Goal: Task Accomplishment & Management: Complete application form

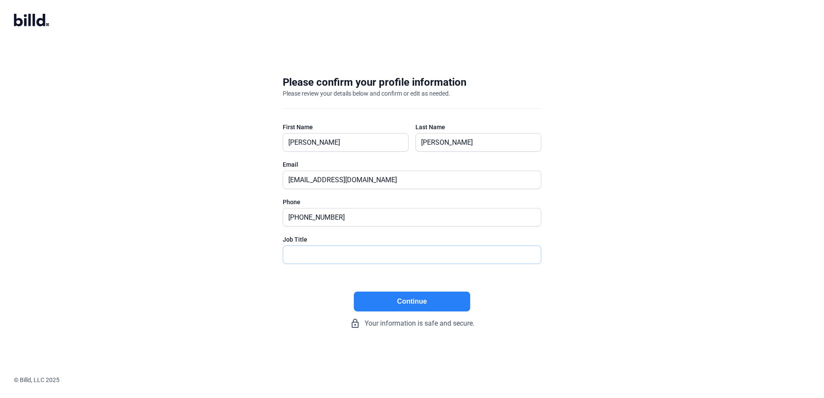
click at [331, 259] on input "text" at bounding box center [412, 255] width 258 height 18
type input "President"
click at [400, 305] on button "Continue" at bounding box center [412, 302] width 116 height 20
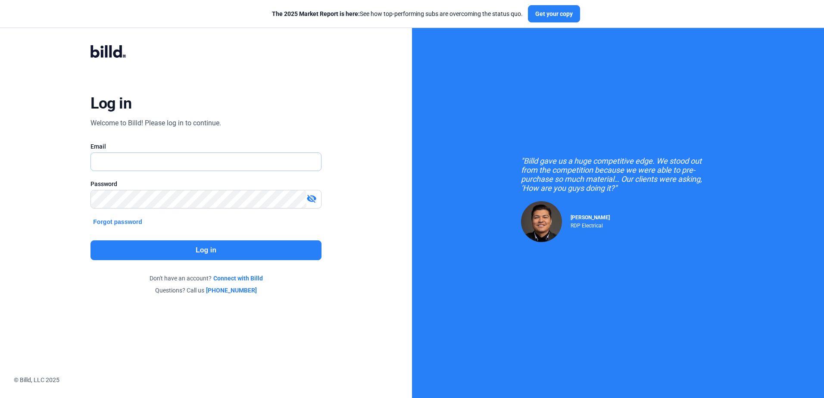
click at [224, 166] on input "text" at bounding box center [201, 162] width 220 height 18
type input "[EMAIL_ADDRESS][DOMAIN_NAME]"
click at [293, 249] on button "Log in" at bounding box center [205, 250] width 230 height 20
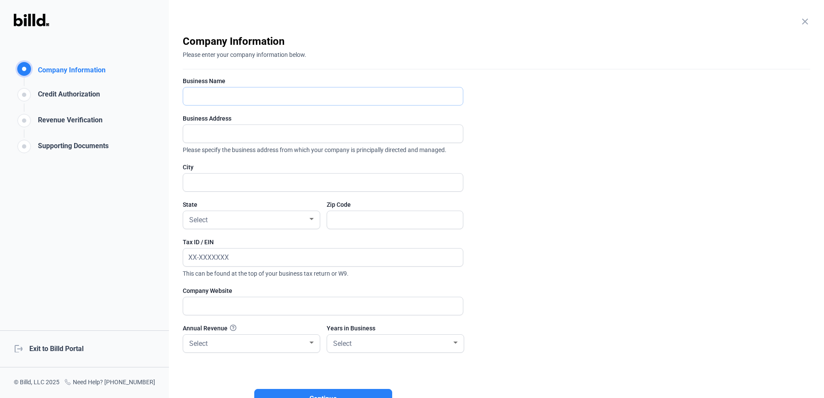
click at [255, 101] on input "text" at bounding box center [318, 96] width 270 height 18
type input "Foundational Builders Corporation"
type input "[STREET_ADDRESS]"
type input "[GEOGRAPHIC_DATA], [GEOGRAPHIC_DATA]"
type input "90212"
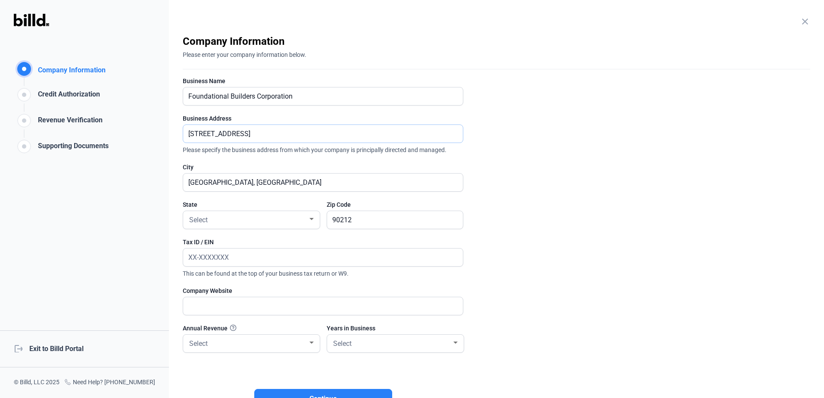
click at [230, 133] on input "[STREET_ADDRESS]" at bounding box center [323, 134] width 280 height 18
click at [271, 136] on input "[STREET_ADDRESS][PERSON_NAME]" at bounding box center [323, 134] width 280 height 18
type input "[STREET_ADDRESS][PERSON_NAME]"
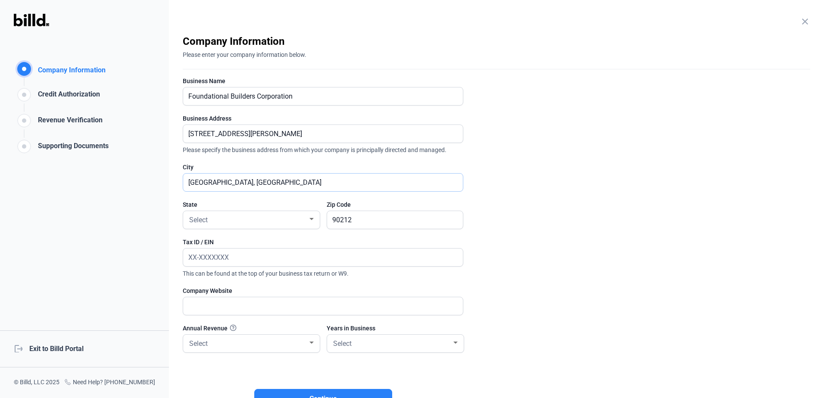
click at [277, 178] on input "[GEOGRAPHIC_DATA], [GEOGRAPHIC_DATA]" at bounding box center [318, 183] width 270 height 18
click at [276, 179] on input "[GEOGRAPHIC_DATA], [GEOGRAPHIC_DATA]" at bounding box center [323, 183] width 280 height 18
click at [228, 181] on input "[GEOGRAPHIC_DATA], [GEOGRAPHIC_DATA]" at bounding box center [323, 183] width 280 height 18
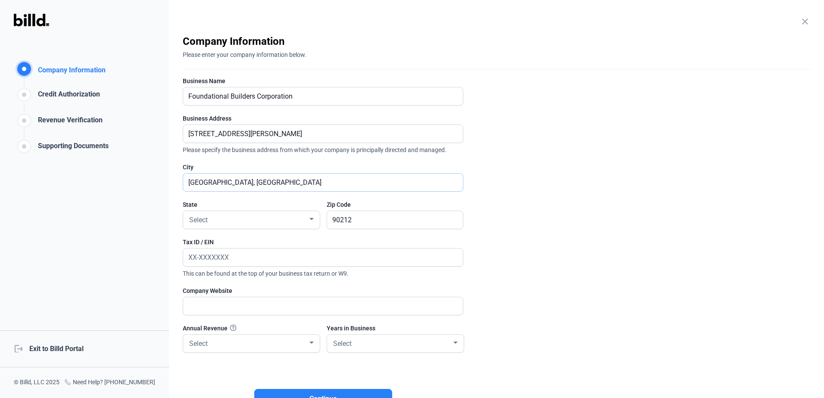
click at [228, 181] on input "[GEOGRAPHIC_DATA], [GEOGRAPHIC_DATA]" at bounding box center [323, 183] width 280 height 18
type input "[GEOGRAPHIC_DATA]"
type input "_____"
type input "90035"
click at [206, 225] on div "Select" at bounding box center [247, 219] width 120 height 12
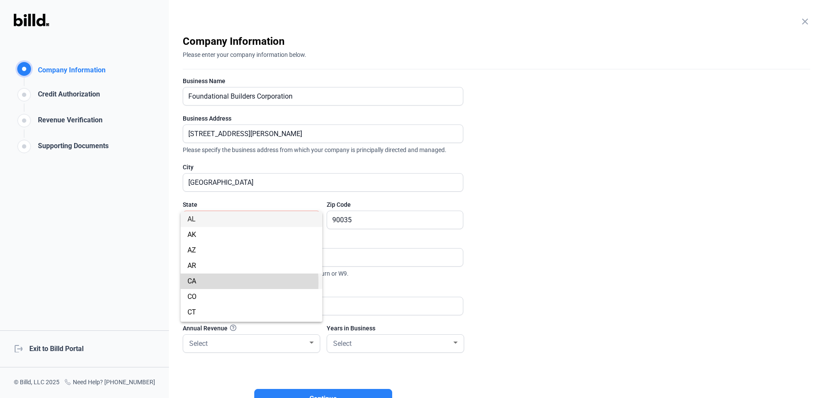
click at [195, 283] on span "CA" at bounding box center [191, 281] width 9 height 8
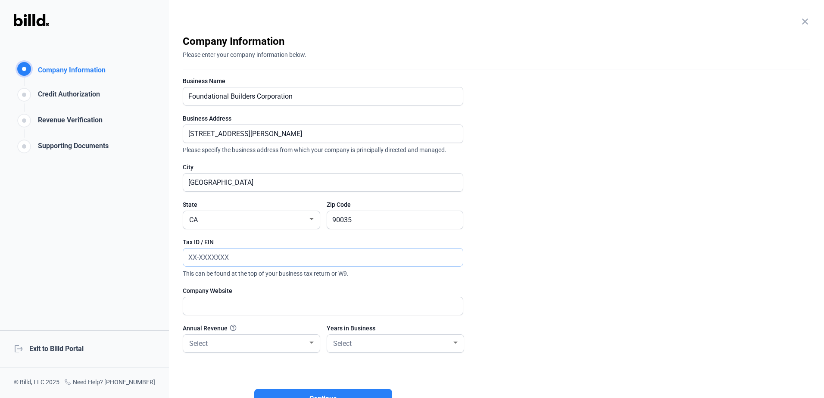
click at [240, 262] on input "text" at bounding box center [323, 258] width 280 height 18
type input "[US_EMPLOYER_IDENTIFICATION_NUMBER]"
click at [224, 307] on input "text" at bounding box center [318, 306] width 270 height 18
type input "[DOMAIN_NAME]"
click at [224, 340] on div "Select" at bounding box center [247, 343] width 120 height 12
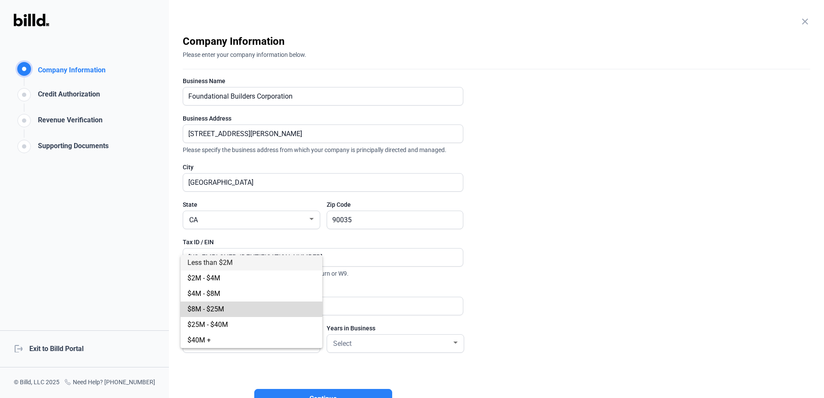
click at [223, 310] on span "$8M - $25M" at bounding box center [205, 309] width 37 height 8
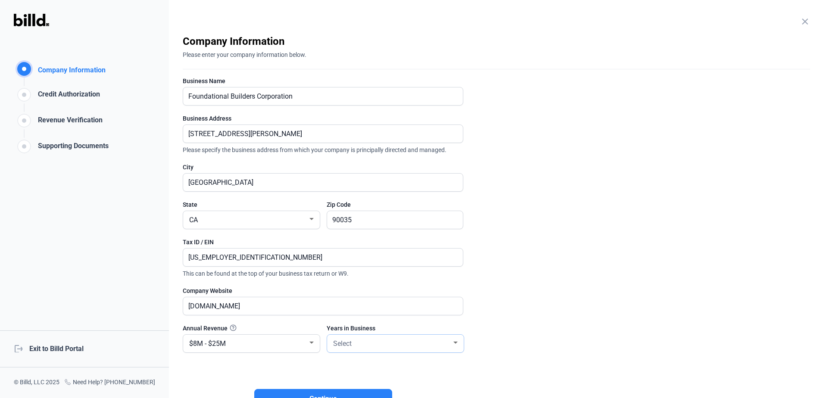
click at [341, 346] on span "Select" at bounding box center [342, 343] width 19 height 8
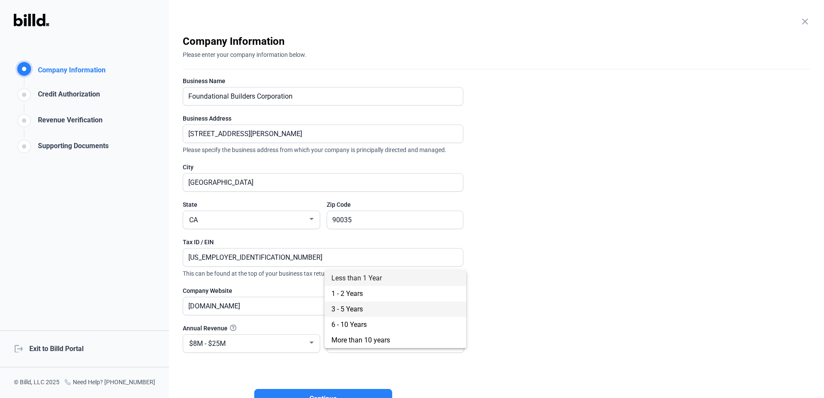
click at [349, 311] on span "3 - 5 Years" at bounding box center [346, 309] width 31 height 8
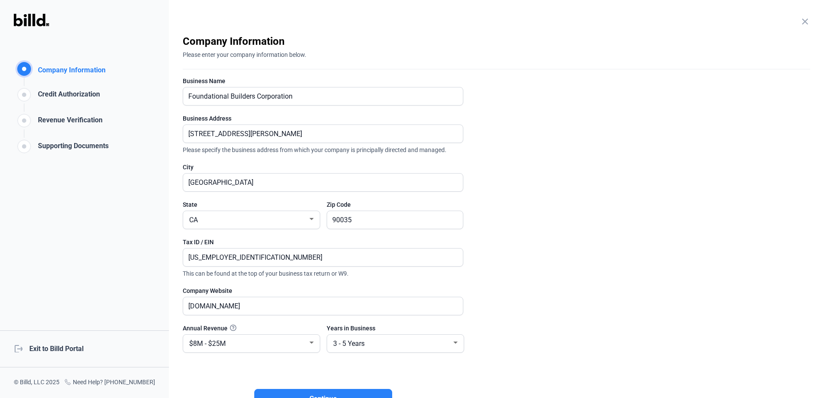
click at [512, 302] on enrollment-step "close Company Information Please enter your company information below. Business…" at bounding box center [496, 229] width 627 height 390
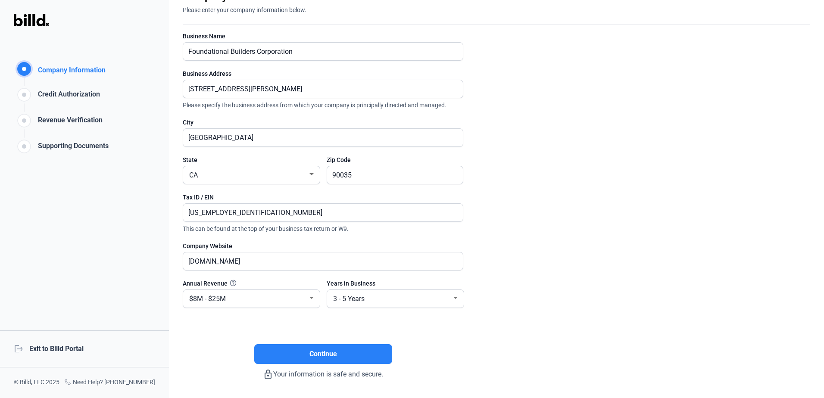
scroll to position [74, 0]
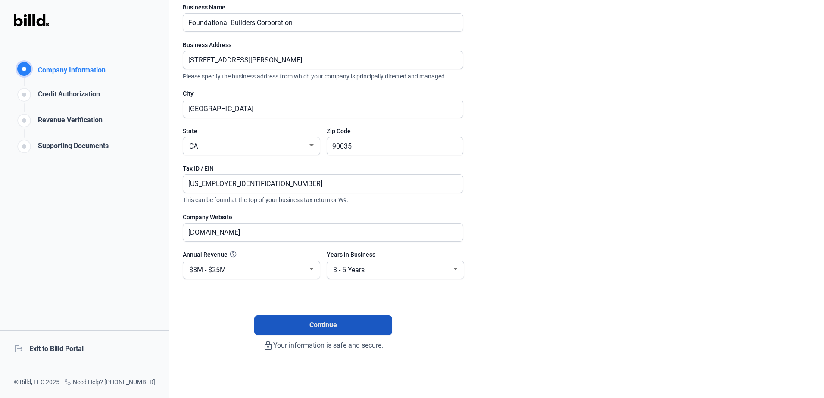
click at [355, 325] on button "Continue" at bounding box center [323, 325] width 138 height 20
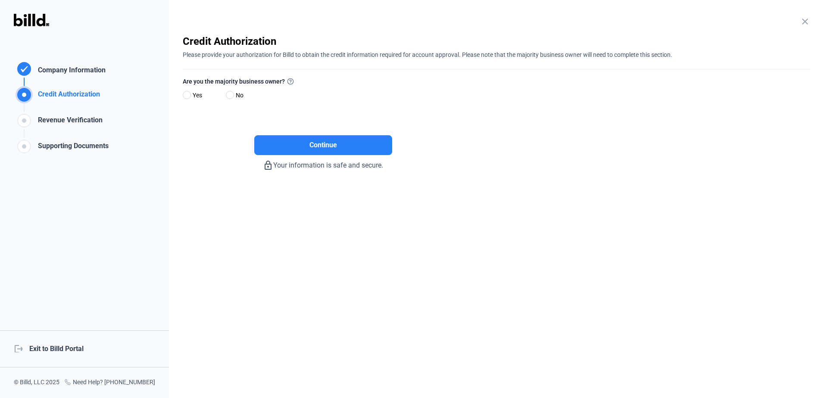
scroll to position [0, 0]
click at [185, 93] on span at bounding box center [187, 95] width 8 height 8
click at [185, 93] on input "Yes" at bounding box center [186, 95] width 6 height 6
radio input "true"
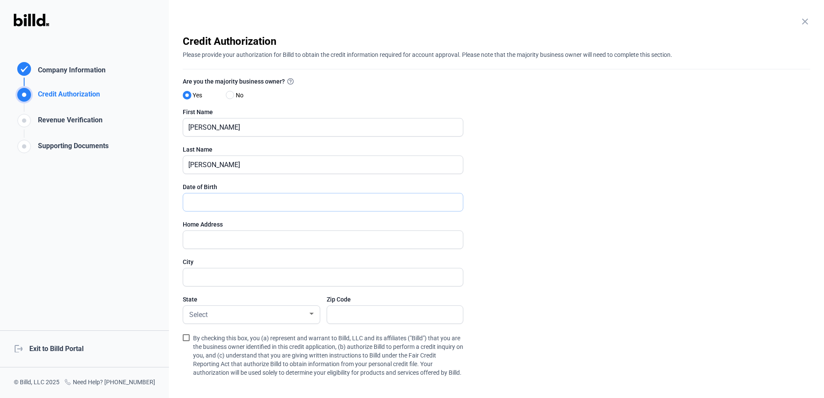
click at [228, 211] on input "text" at bounding box center [318, 202] width 270 height 18
type input "[DATE]"
type input "[STREET_ADDRESS]"
type input "[GEOGRAPHIC_DATA], [GEOGRAPHIC_DATA]"
type input "90212"
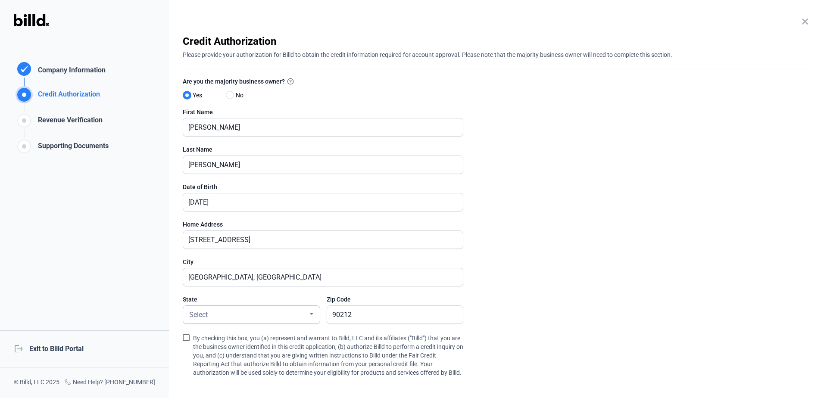
click at [271, 314] on div "Select" at bounding box center [247, 314] width 120 height 12
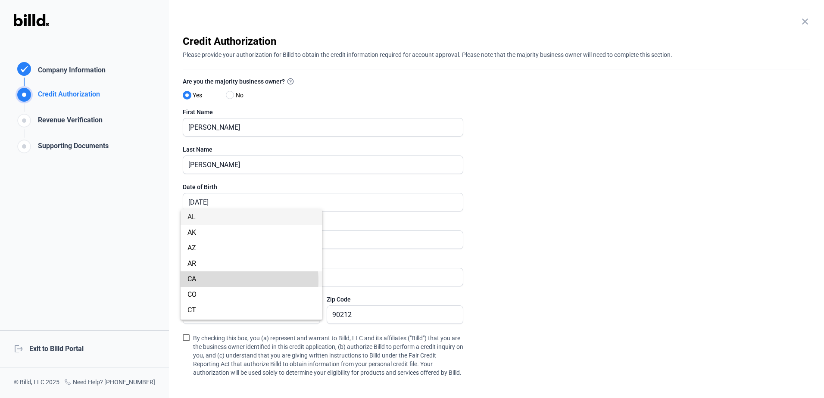
click at [221, 281] on span "CA" at bounding box center [251, 279] width 128 height 16
click at [185, 338] on span at bounding box center [186, 337] width 7 height 7
click at [0, 0] on input "By checking this box, you (a) represent and warrant to Billd, LLC and its affil…" at bounding box center [0, 0] width 0 height 0
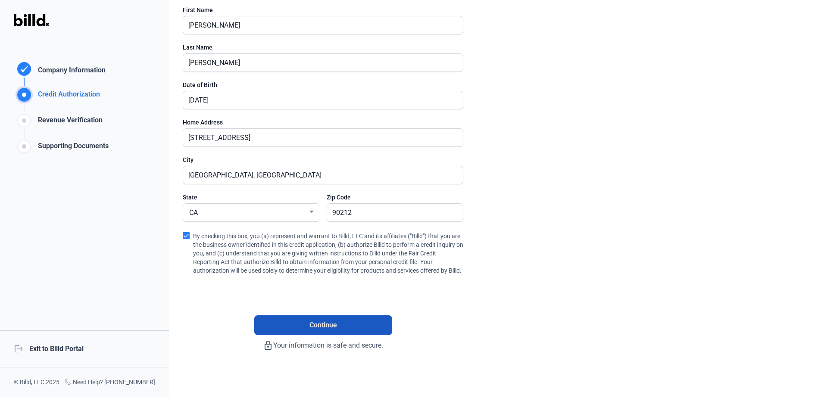
click at [349, 326] on button "Continue" at bounding box center [323, 325] width 138 height 20
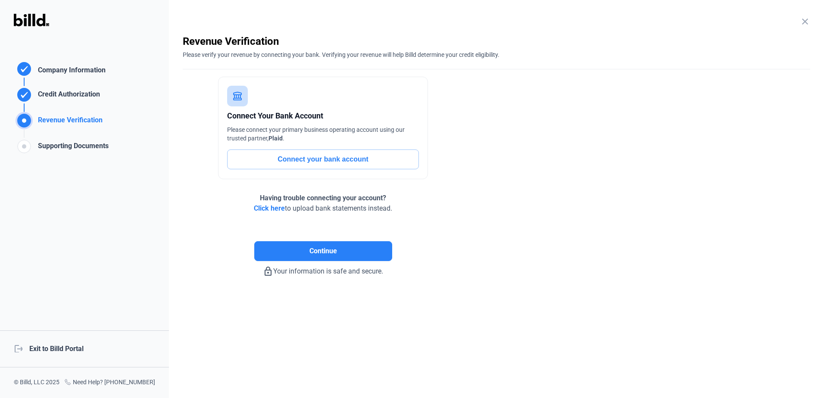
click at [269, 159] on button "Connect your bank account" at bounding box center [323, 160] width 192 height 20
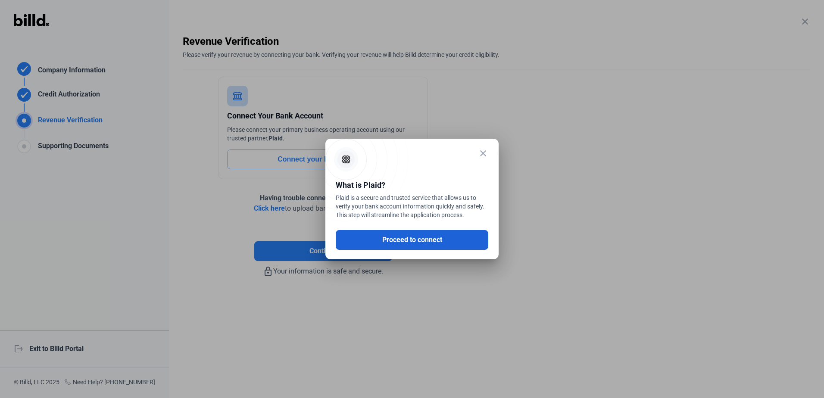
click at [416, 240] on button "Proceed to connect" at bounding box center [412, 240] width 153 height 20
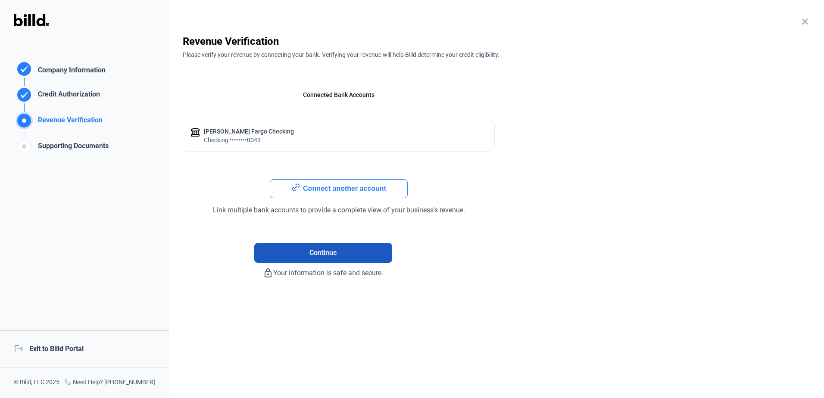
click at [299, 251] on button "Continue" at bounding box center [323, 253] width 138 height 20
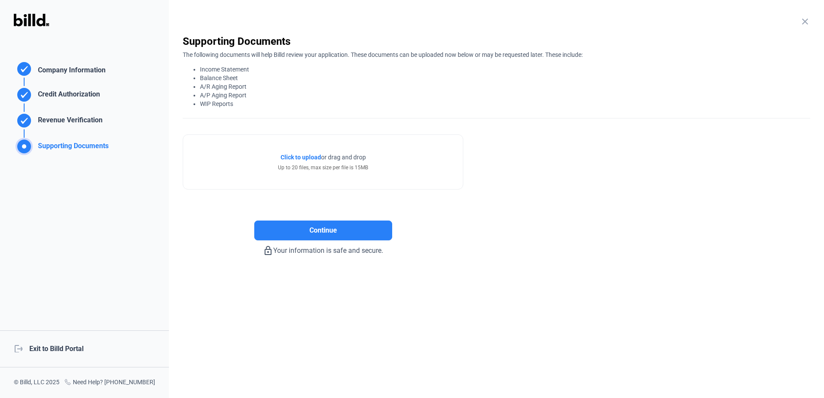
click at [290, 157] on span "Click to upload" at bounding box center [300, 157] width 40 height 7
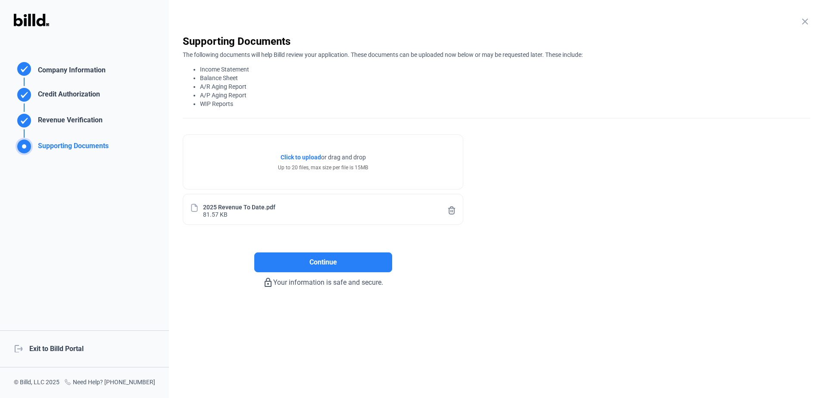
click at [307, 160] on span "Click to upload" at bounding box center [300, 157] width 40 height 7
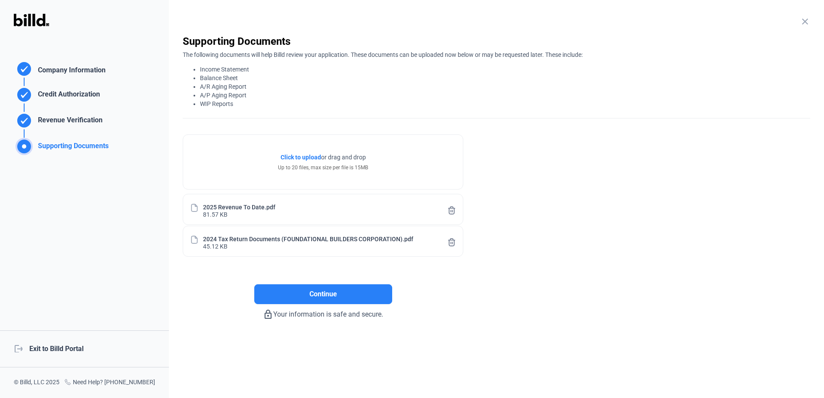
click at [299, 158] on span "Click to upload" at bounding box center [300, 157] width 40 height 7
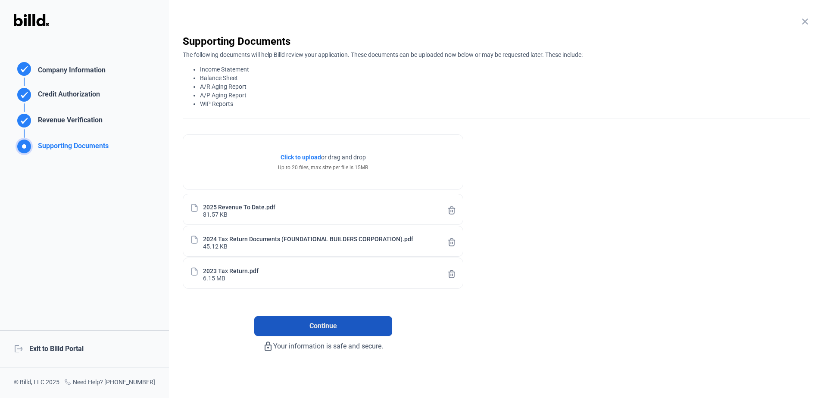
click at [308, 324] on button "Continue" at bounding box center [323, 326] width 138 height 20
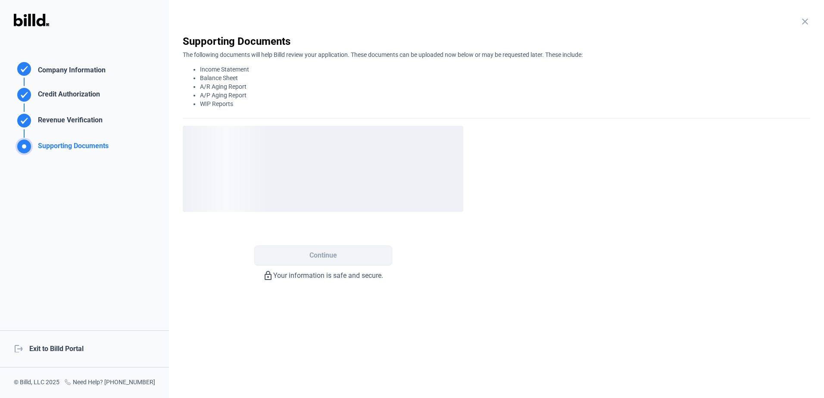
click at [350, 228] on div "Continue" at bounding box center [323, 241] width 280 height 47
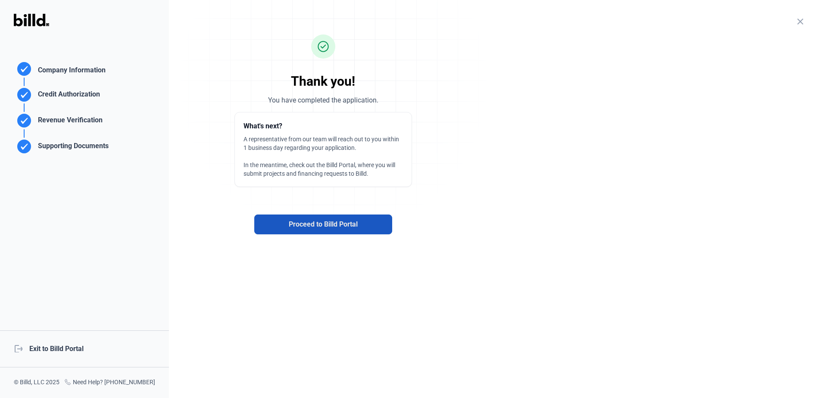
click at [339, 227] on span "Proceed to Billd Portal" at bounding box center [323, 224] width 69 height 10
